Goal: Use online tool/utility: Utilize a website feature to perform a specific function

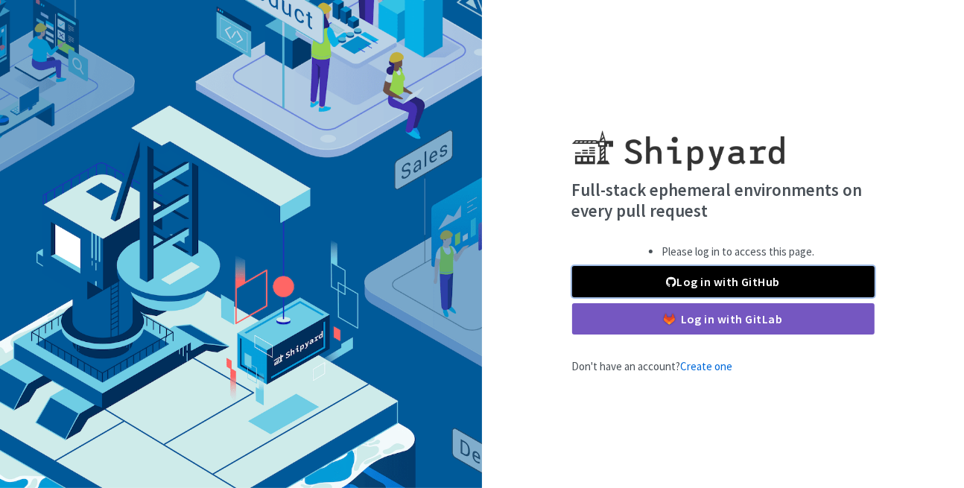
click at [673, 287] on link "Log in with GitHub" at bounding box center [723, 281] width 302 height 31
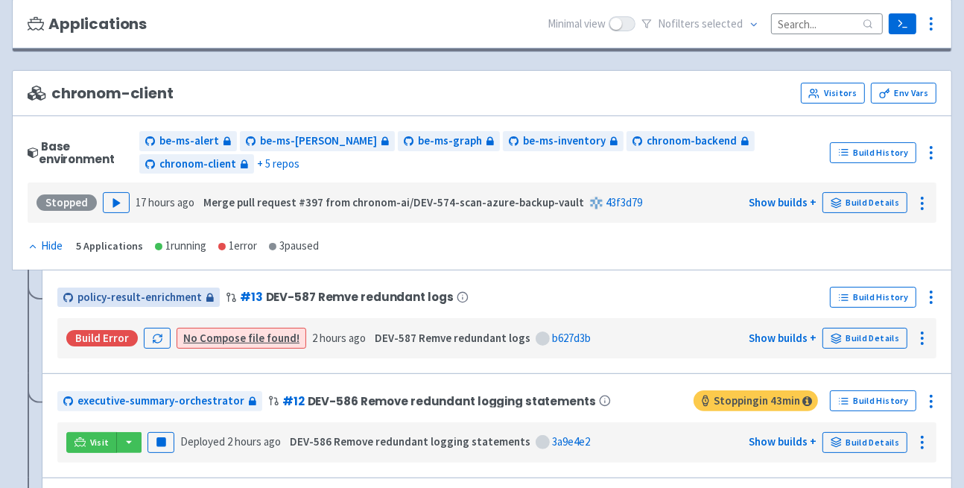
scroll to position [223, 0]
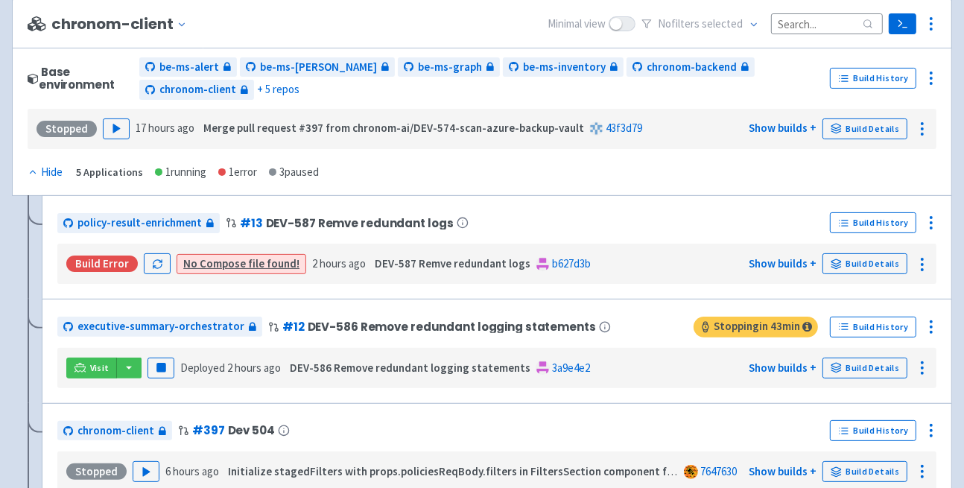
click at [247, 264] on link "No Compose file found!" at bounding box center [241, 263] width 116 height 14
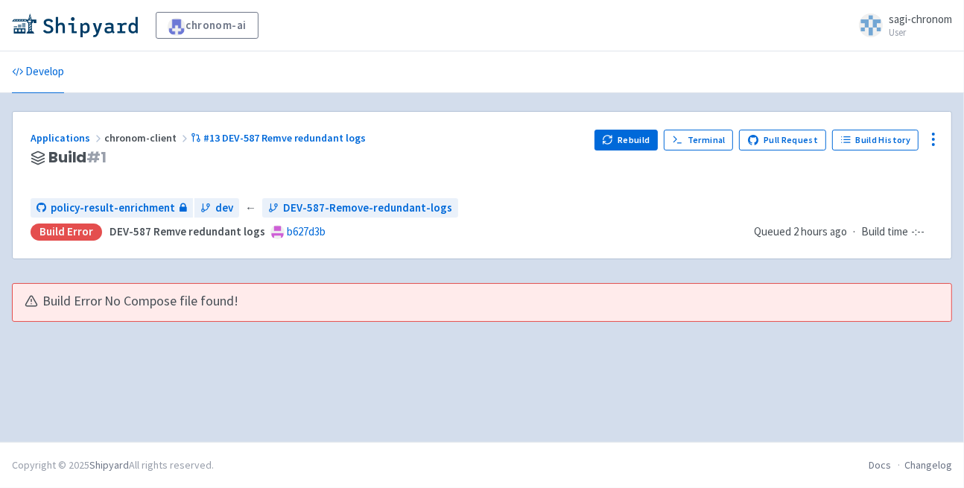
drag, startPoint x: 155, startPoint y: 239, endPoint x: 145, endPoint y: 233, distance: 11.4
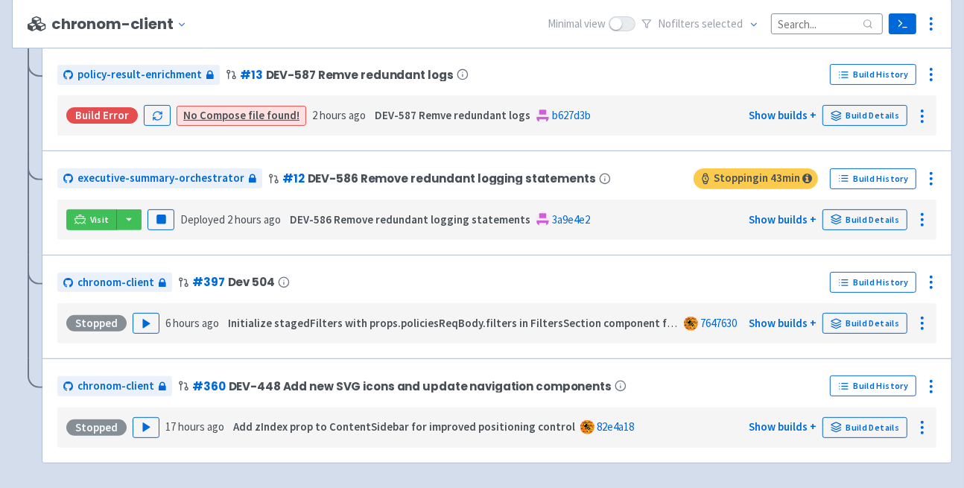
scroll to position [372, 0]
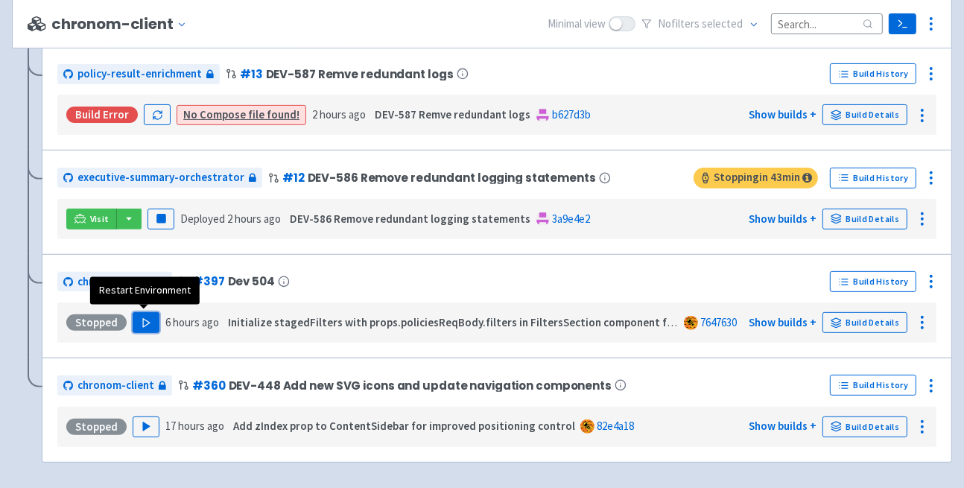
click at [148, 312] on button "Play" at bounding box center [146, 322] width 27 height 21
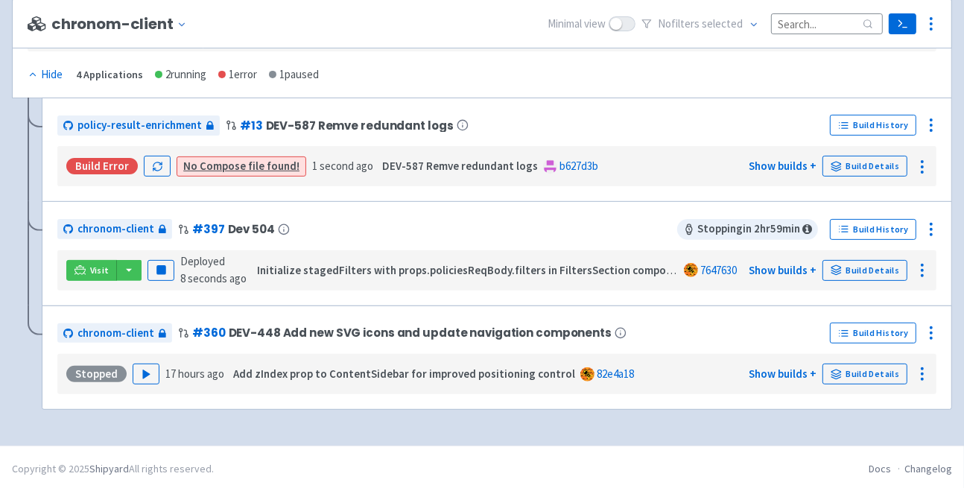
scroll to position [324, 0]
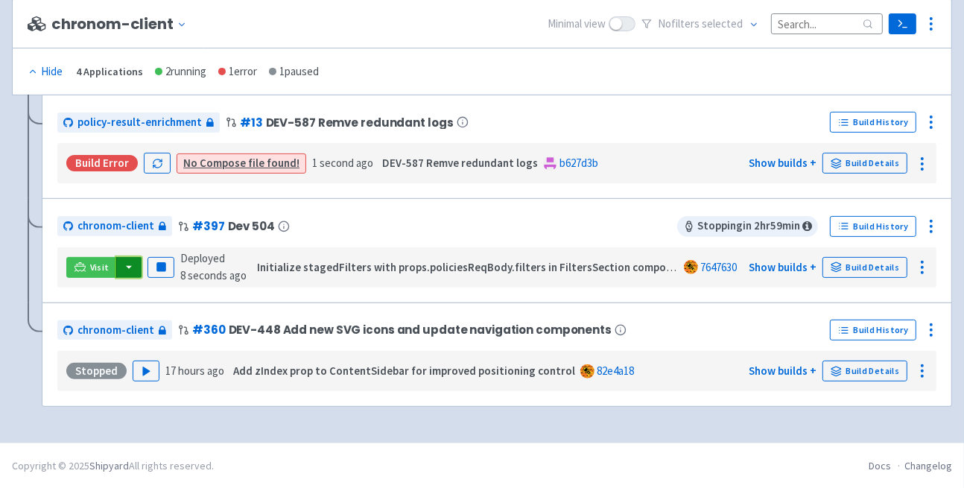
click at [125, 267] on button "button" at bounding box center [128, 267] width 25 height 21
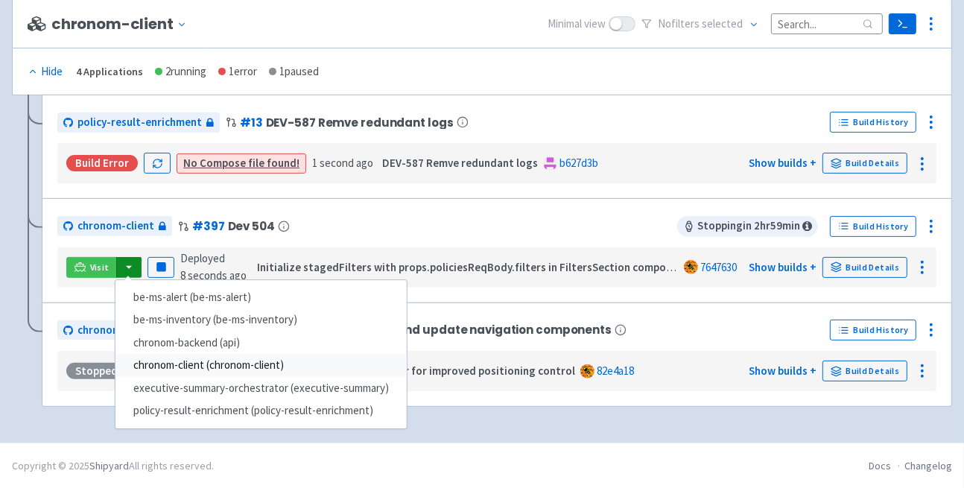
click at [301, 364] on link "chronom-client (chronom-client)" at bounding box center [260, 366] width 291 height 23
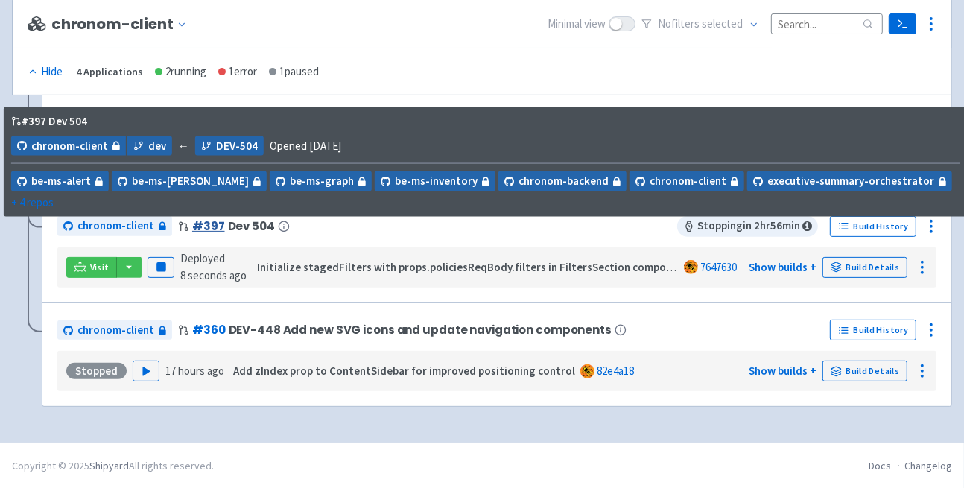
click at [206, 223] on link "# 397" at bounding box center [208, 226] width 33 height 16
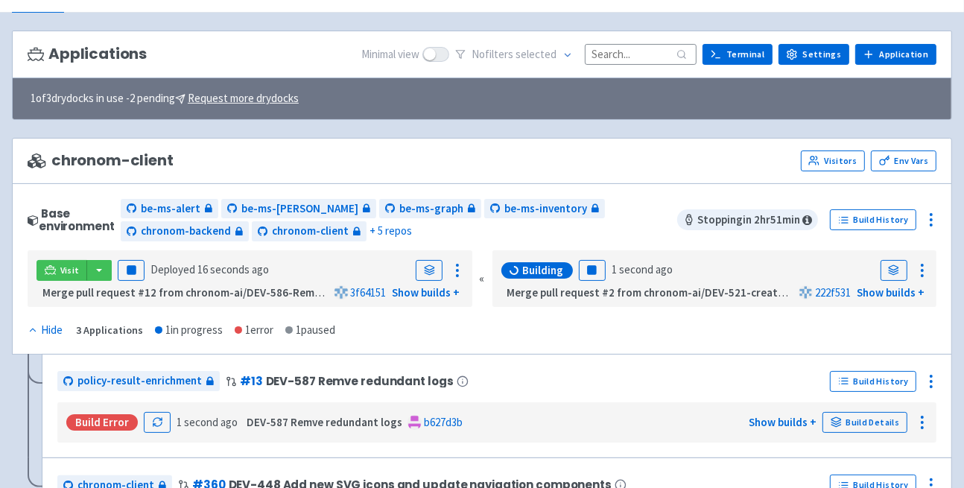
scroll to position [80, 0]
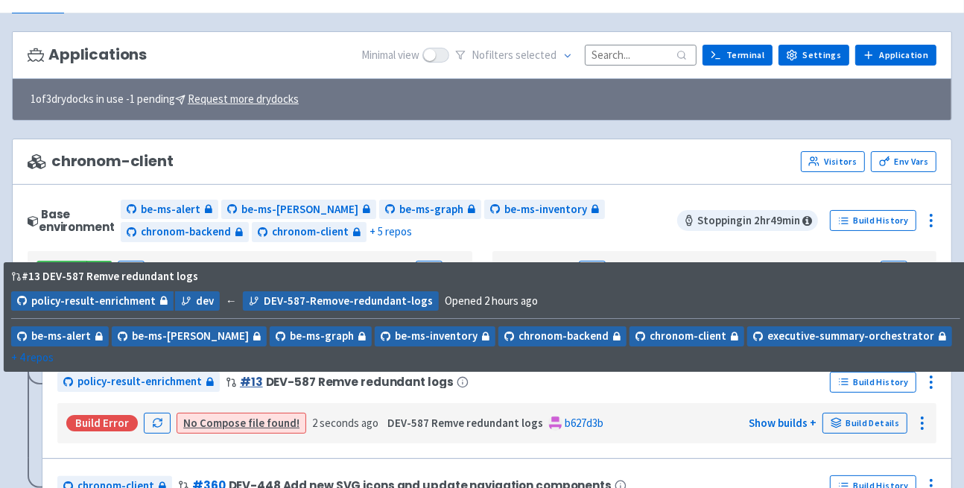
click at [243, 382] on link "# 13" at bounding box center [251, 382] width 23 height 16
